Goal: Task Accomplishment & Management: Manage account settings

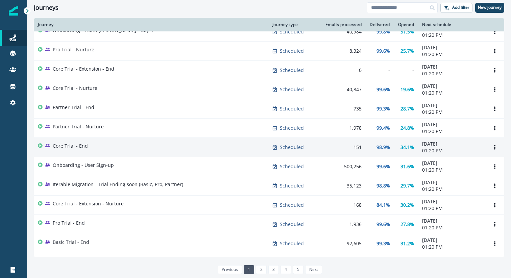
scroll to position [10, 0]
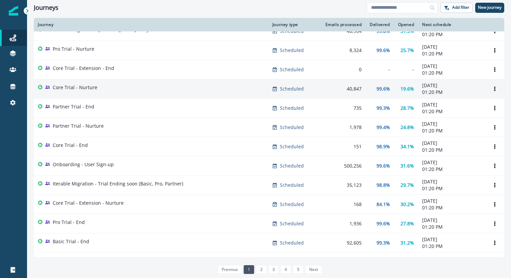
click at [127, 93] on div "Core Trial - Nurture" at bounding box center [151, 88] width 226 height 9
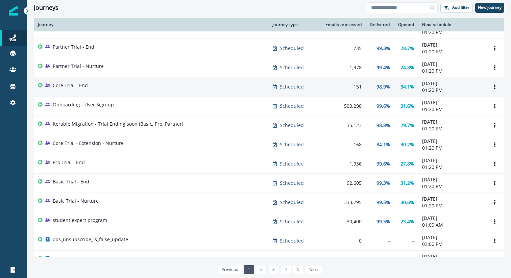
scroll to position [73, 0]
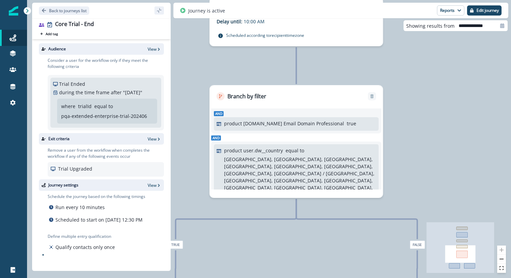
scroll to position [42, 0]
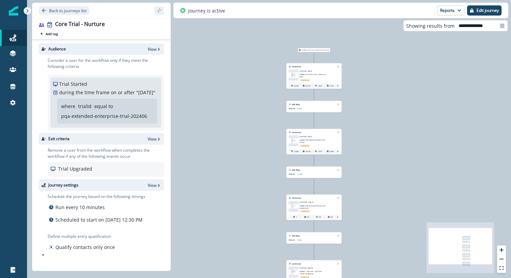
drag, startPoint x: 341, startPoint y: 89, endPoint x: 385, endPoint y: 124, distance: 57.0
click at [385, 124] on div "23,488 users have entered the journey Send email Email asset changed, journey r…" at bounding box center [269, 139] width 484 height 278
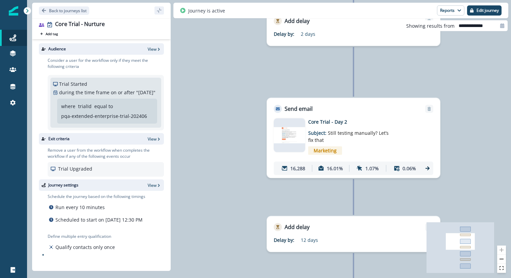
click at [290, 135] on img at bounding box center [289, 135] width 31 height 16
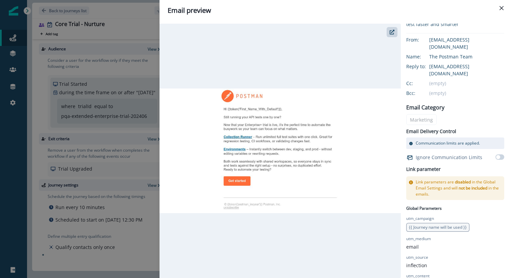
scroll to position [74, 0]
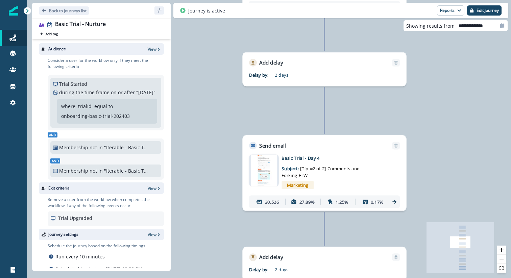
click at [446, 59] on div "36,481 users have entered the journey Send email Email asset changed, journey r…" at bounding box center [269, 139] width 484 height 278
